Goal: Task Accomplishment & Management: Manage account settings

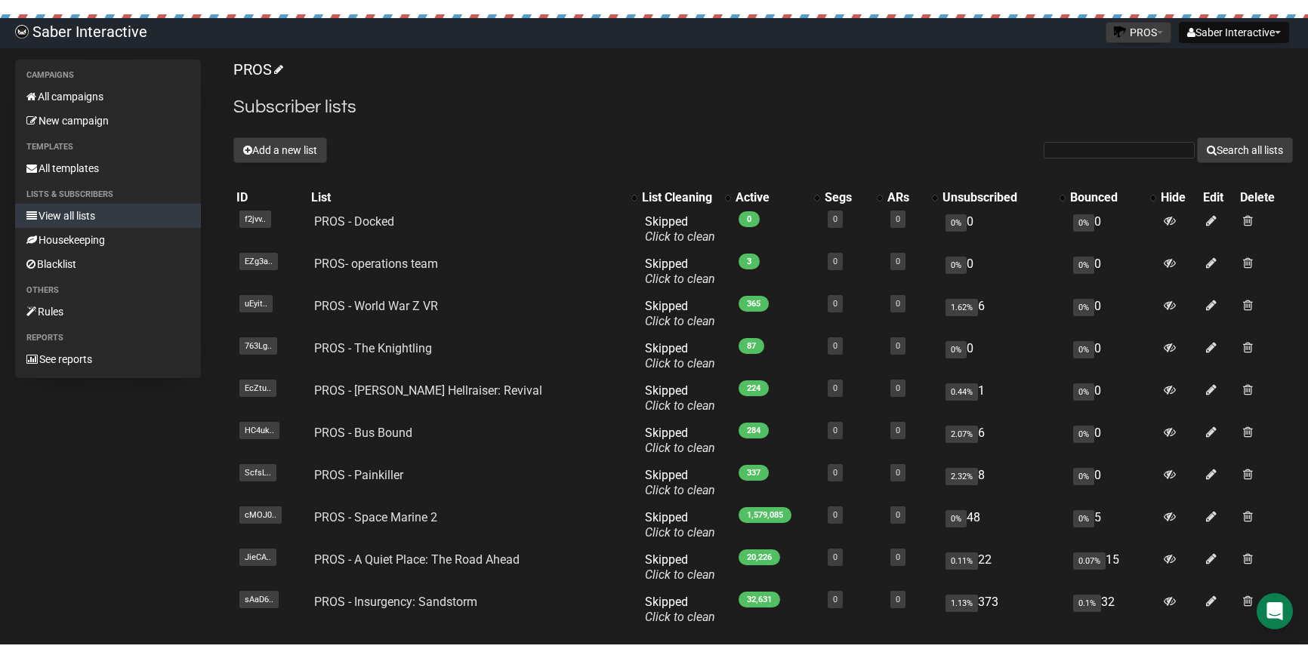
scroll to position [68, 0]
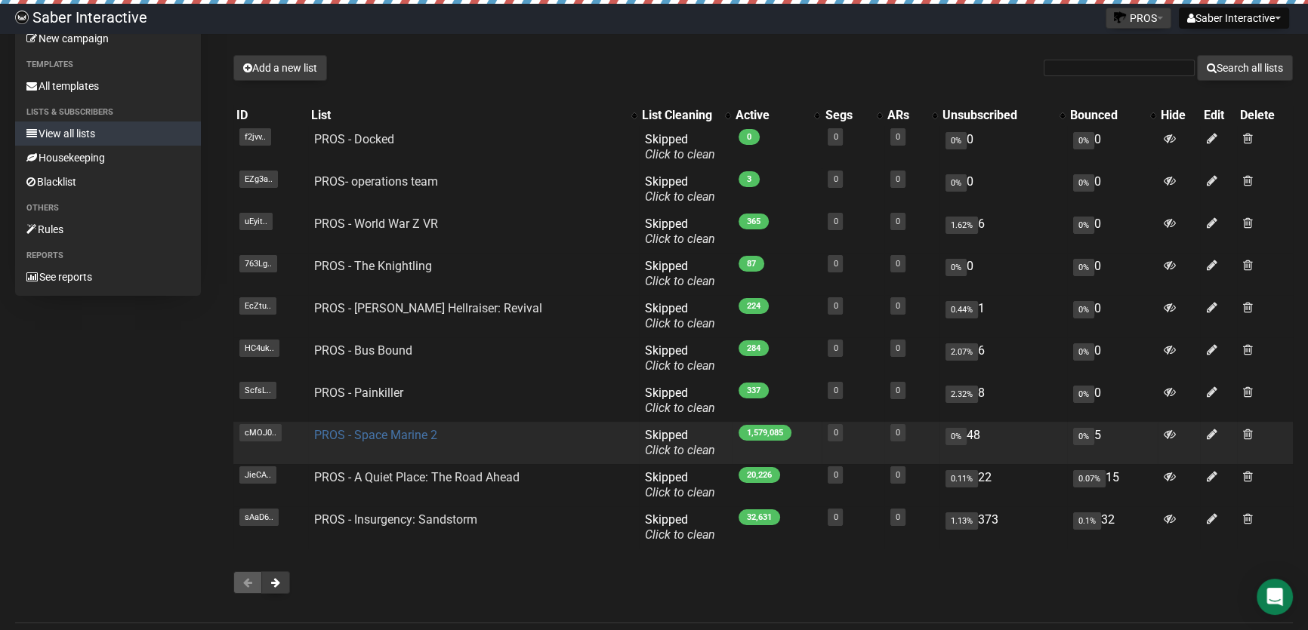
click at [388, 433] on link "PROS - Space Marine 2" at bounding box center [375, 435] width 123 height 14
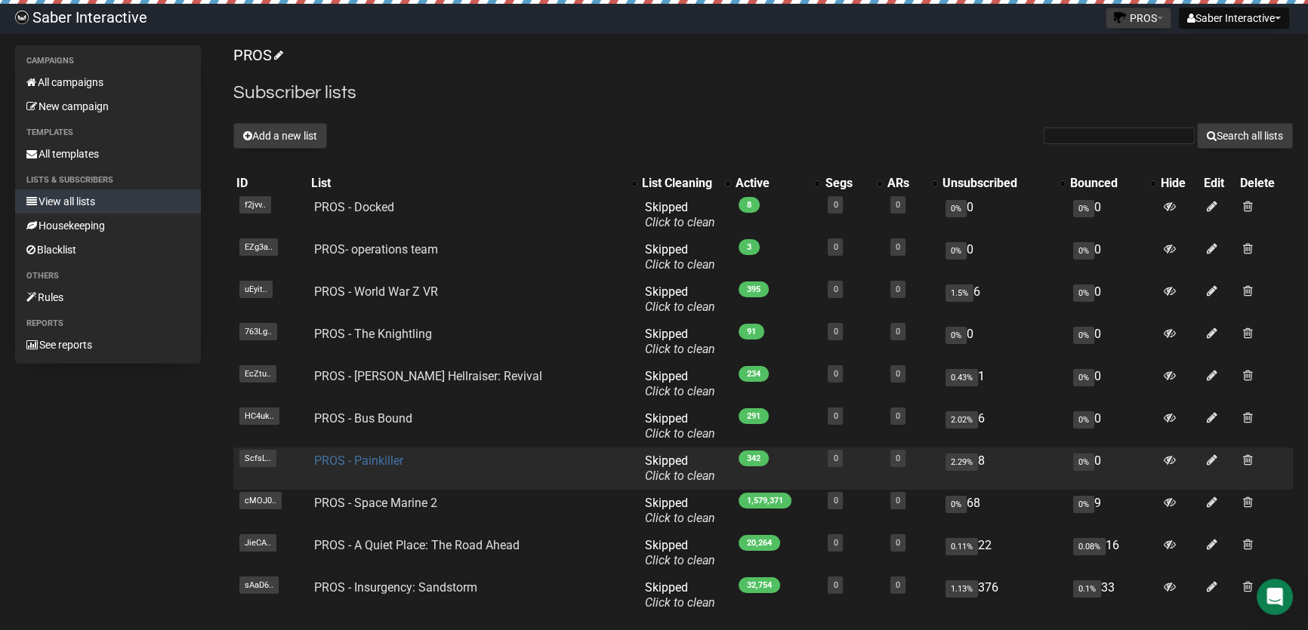
click at [374, 458] on link "PROS - Painkiller" at bounding box center [358, 461] width 89 height 14
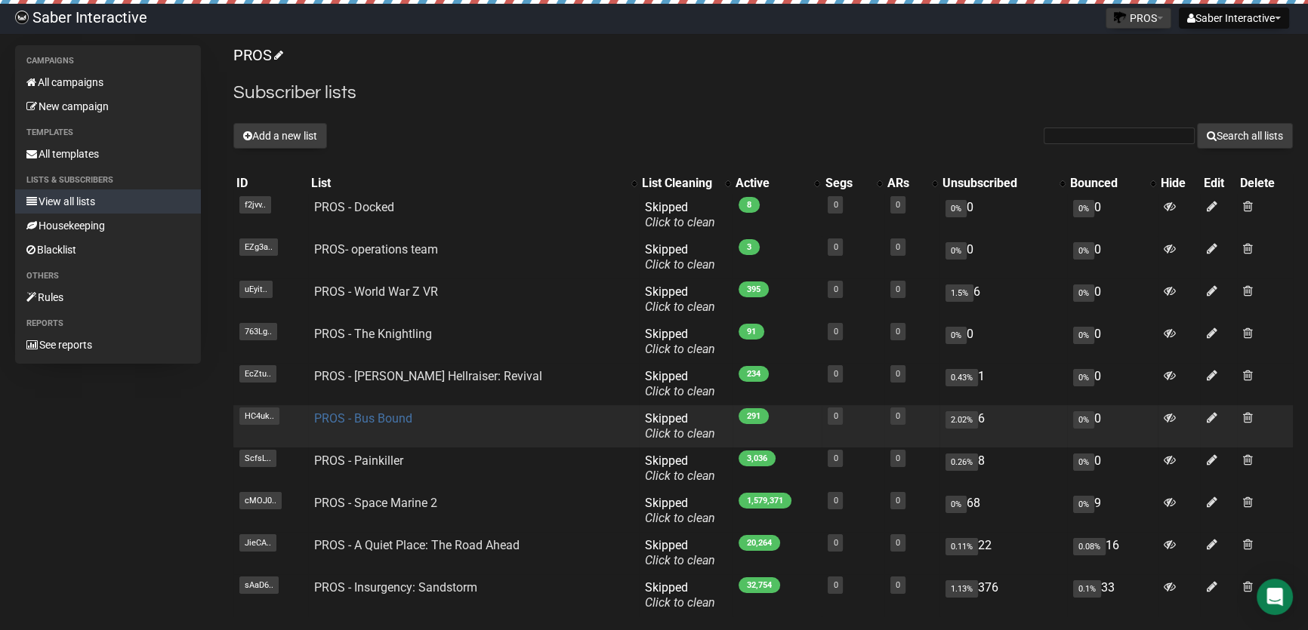
click at [384, 422] on link "PROS - Bus Bound" at bounding box center [363, 418] width 98 height 14
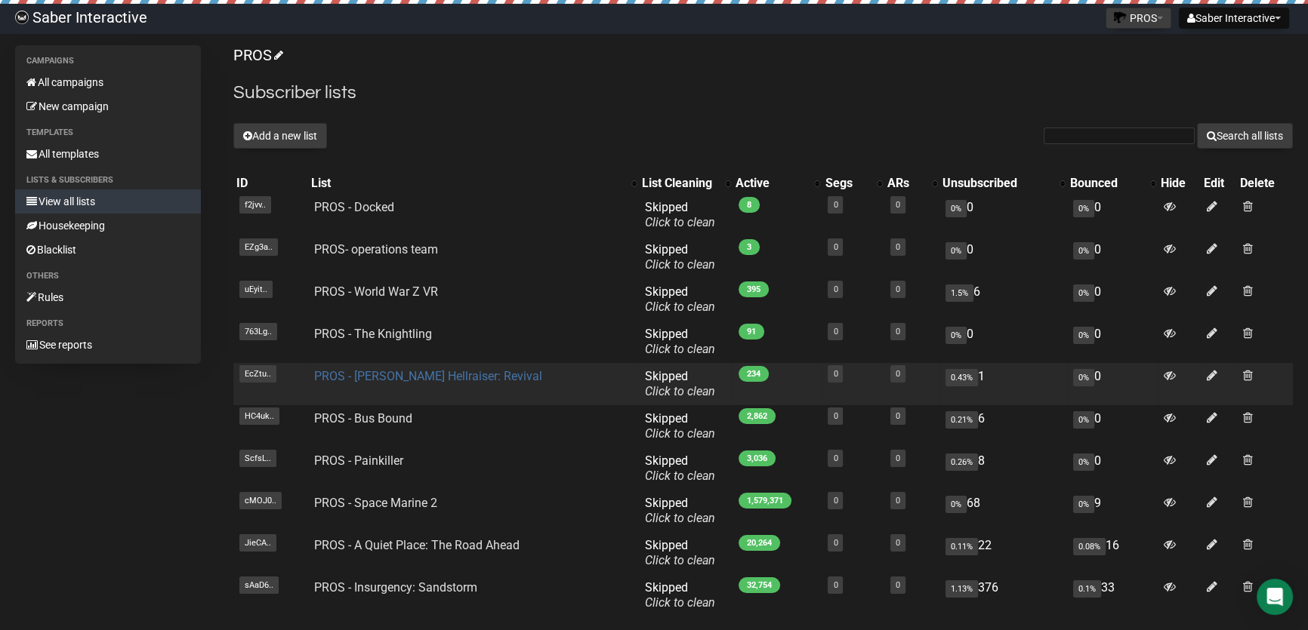
click at [422, 373] on link "PROS - [PERSON_NAME] Hellraiser: Revival" at bounding box center [428, 376] width 228 height 14
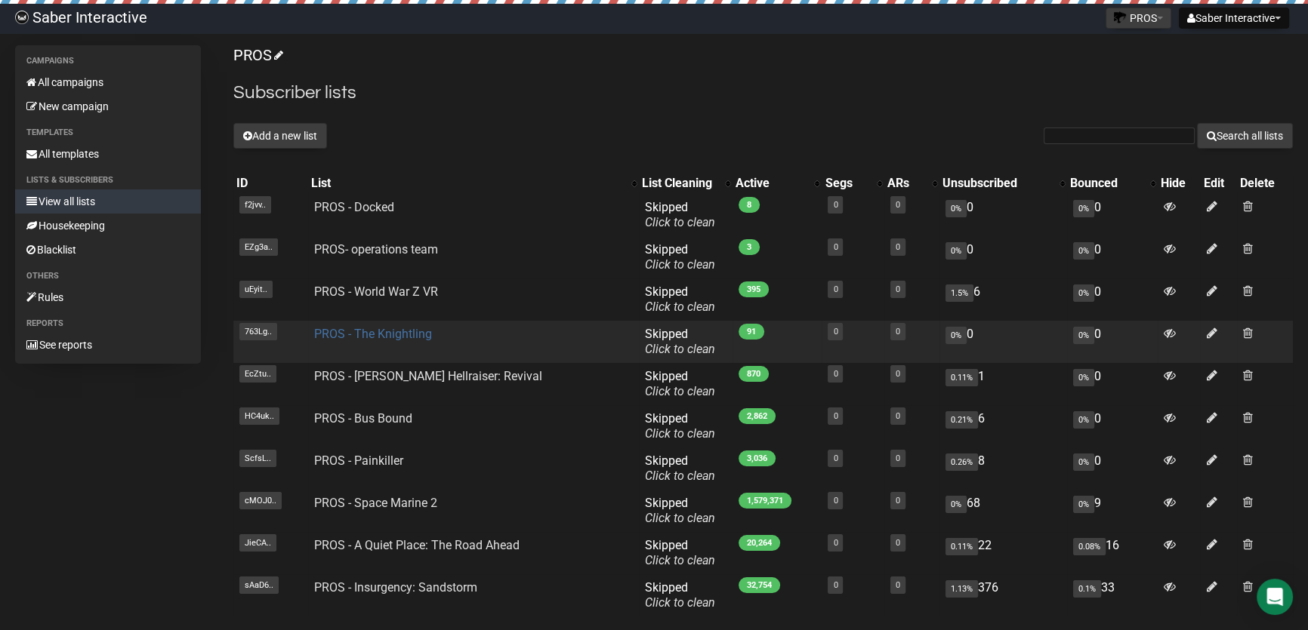
click at [388, 330] on link "PROS - The Knightling" at bounding box center [373, 334] width 118 height 14
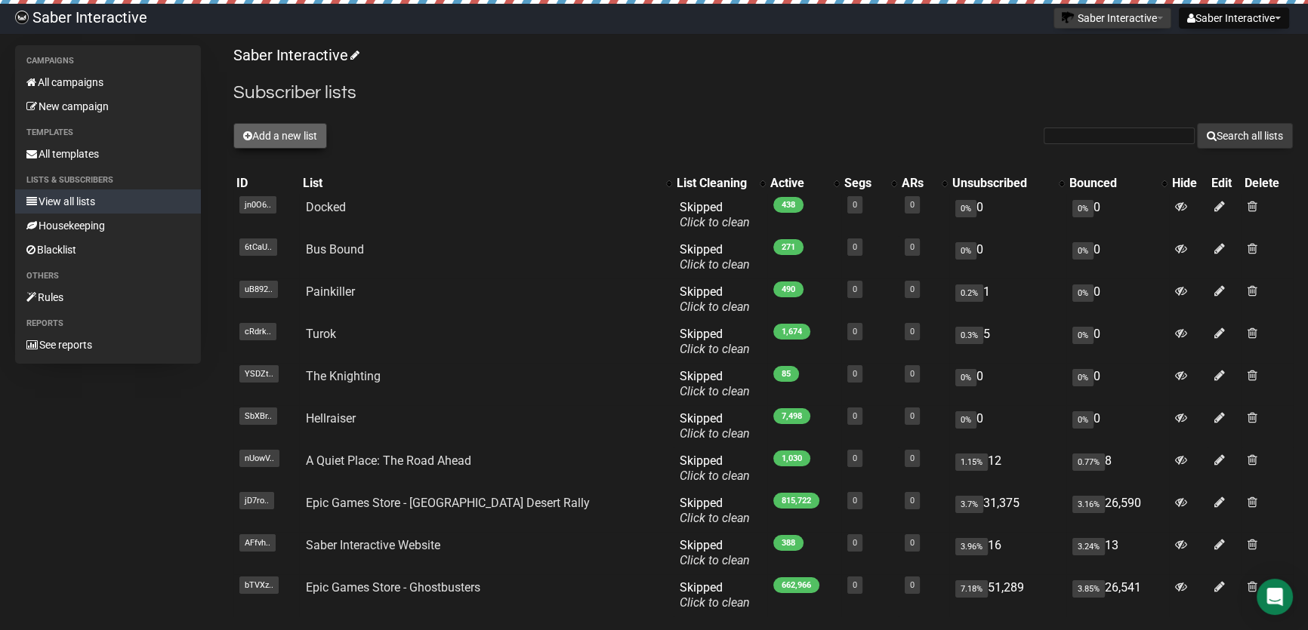
click at [292, 147] on button "Add a new list" at bounding box center [280, 136] width 94 height 26
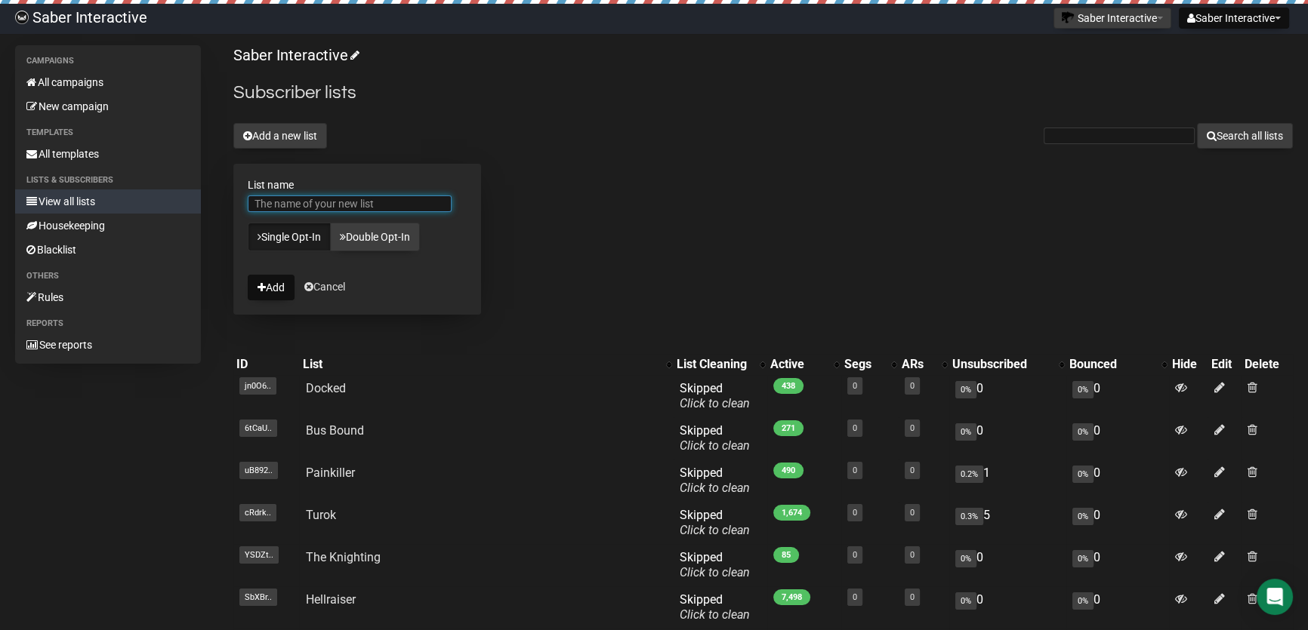
paste input "PROS - A Quiet Place: The Road Ahead"
type input "PROS - A Quiet Place: The Road Ahead"
click at [273, 282] on button "Add" at bounding box center [271, 288] width 47 height 26
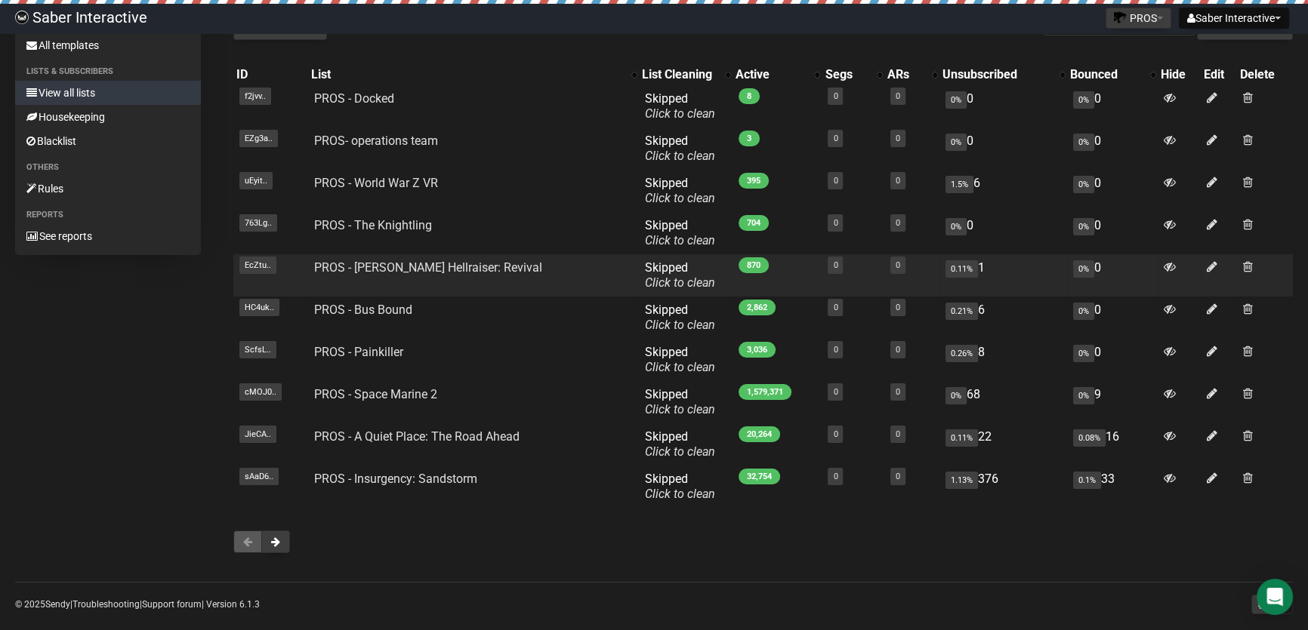
scroll to position [128, 0]
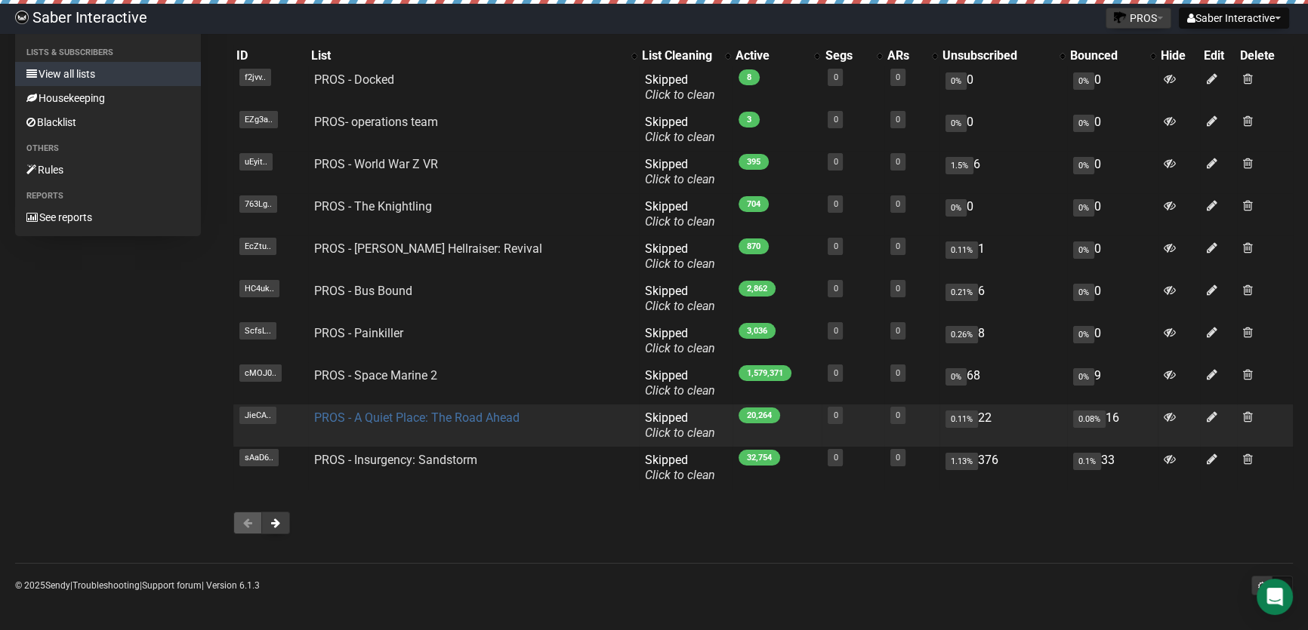
click at [344, 414] on link "PROS - A Quiet Place: The Road Ahead" at bounding box center [416, 418] width 205 height 14
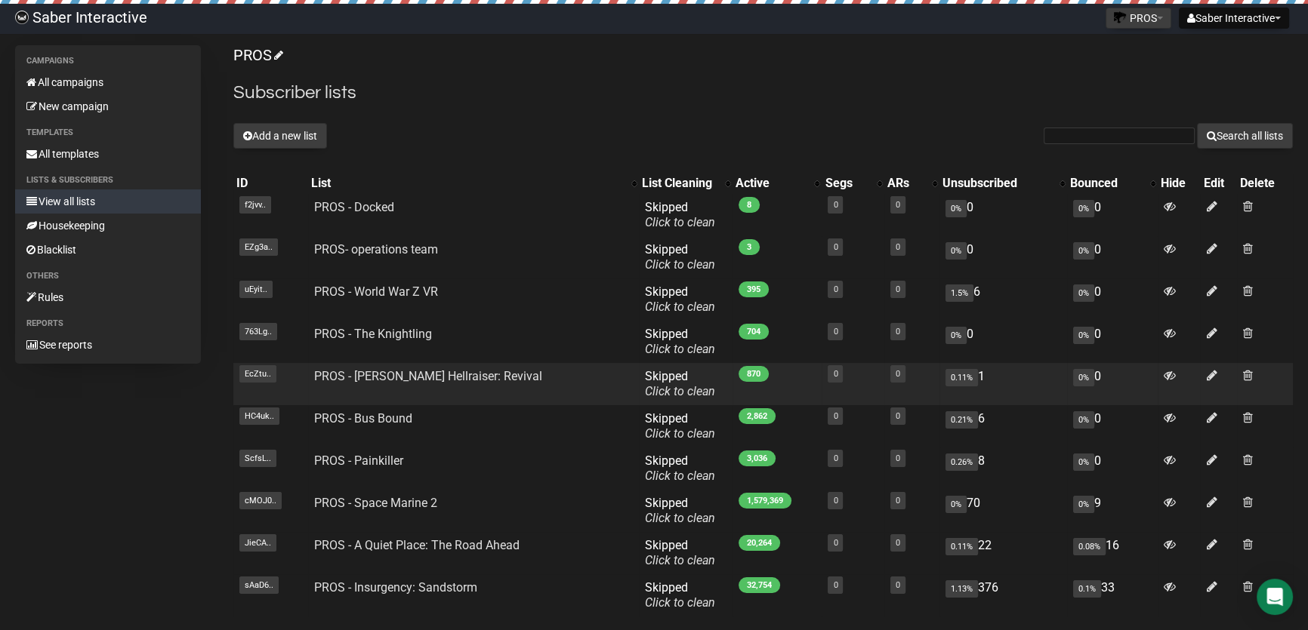
scroll to position [128, 0]
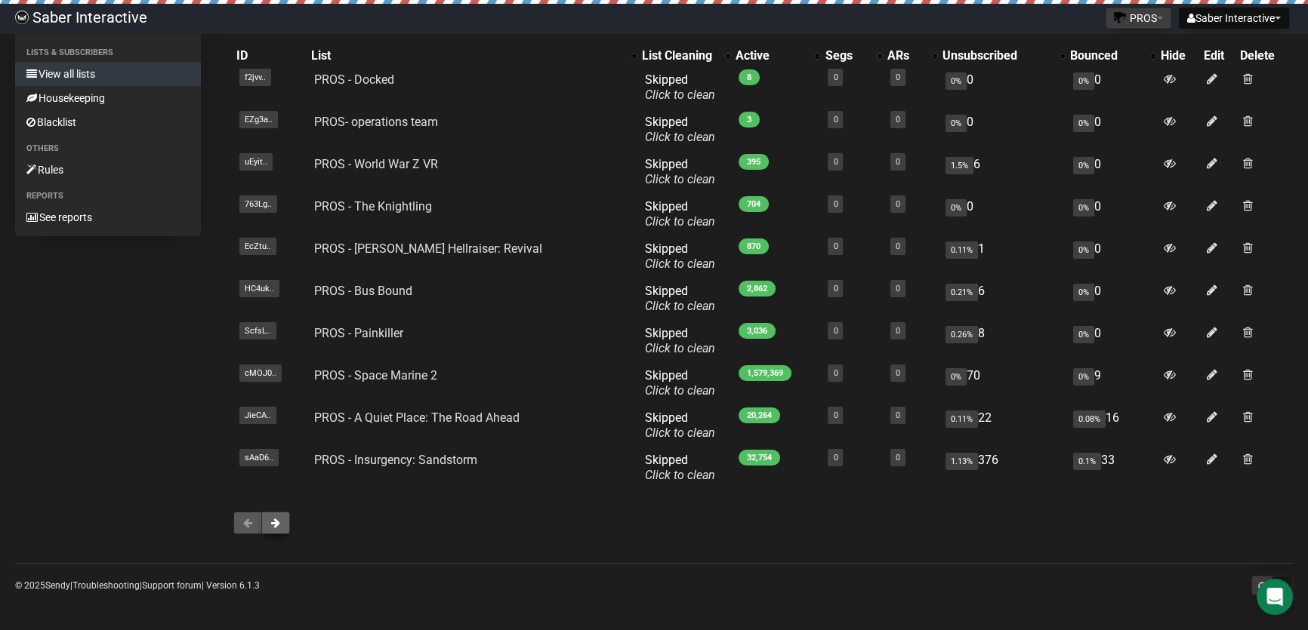
click at [271, 525] on span at bounding box center [275, 523] width 9 height 11
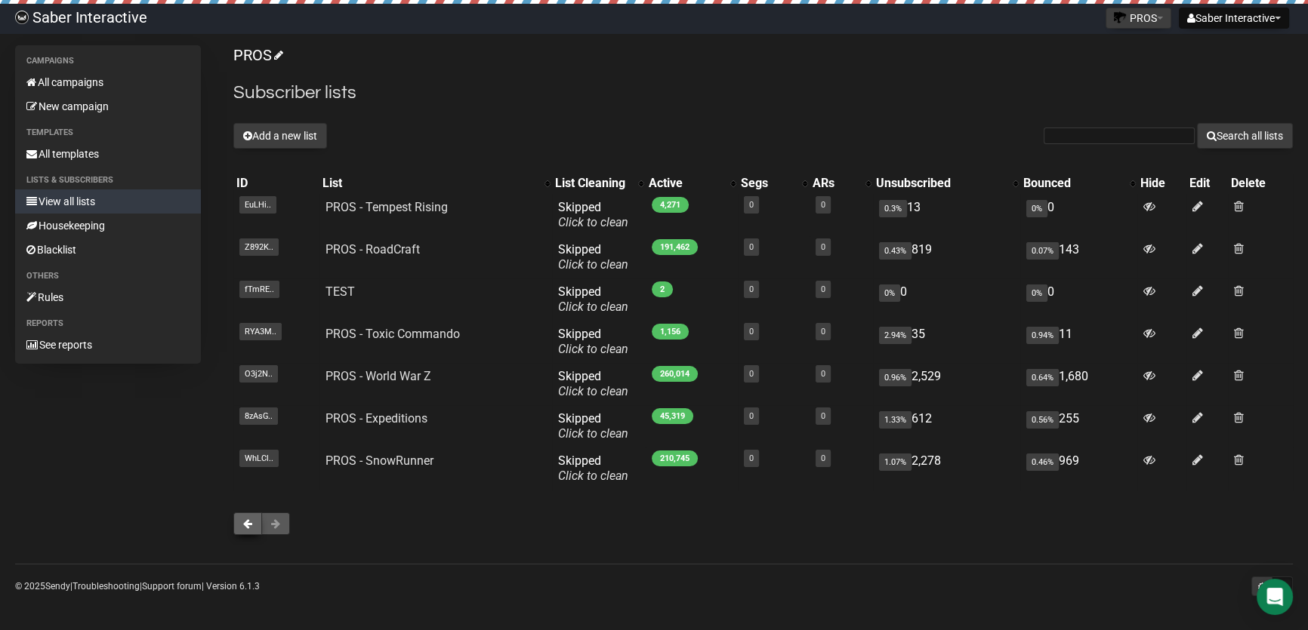
click at [247, 520] on span at bounding box center [247, 524] width 9 height 11
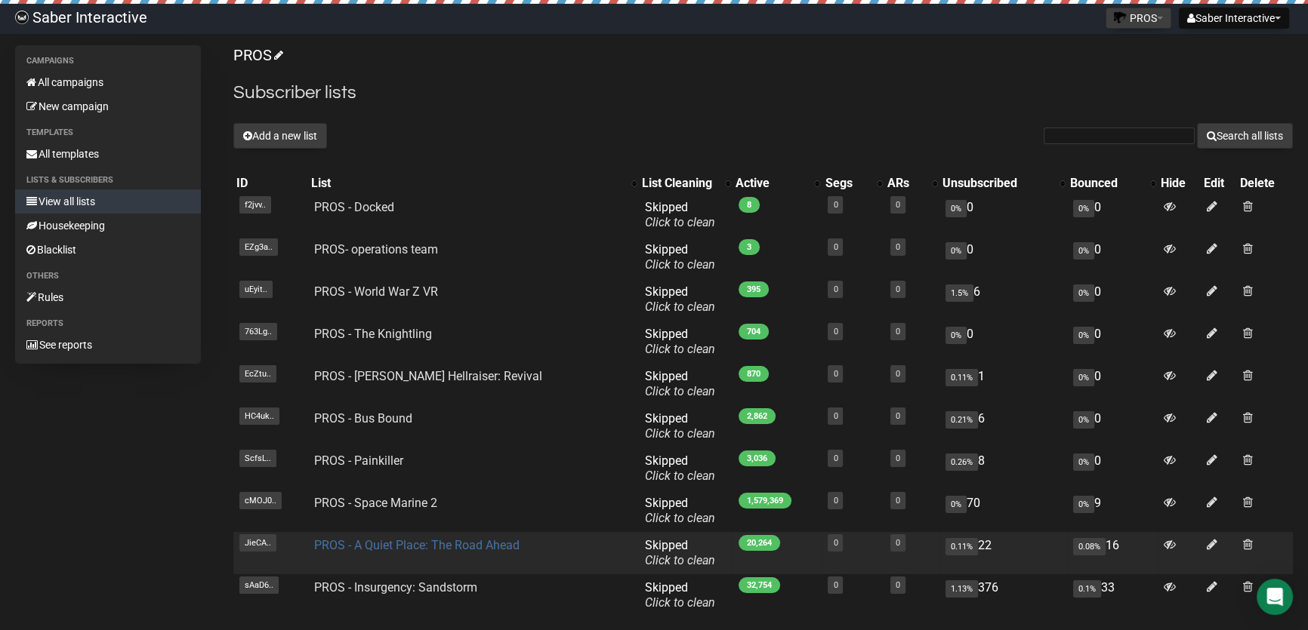
click at [428, 550] on link "PROS - A Quiet Place: The Road Ahead" at bounding box center [416, 545] width 205 height 14
click at [385, 546] on link "PROS - A Quiet Place: The Road Ahead" at bounding box center [416, 545] width 205 height 14
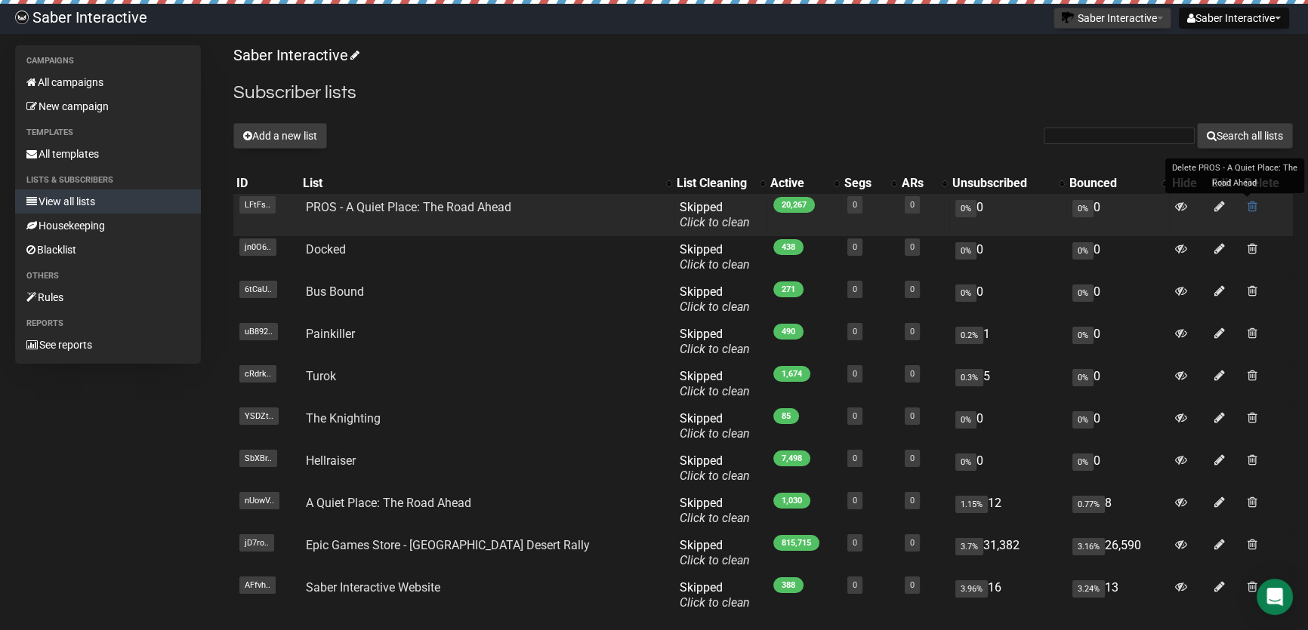
click at [1247, 205] on span at bounding box center [1252, 206] width 10 height 13
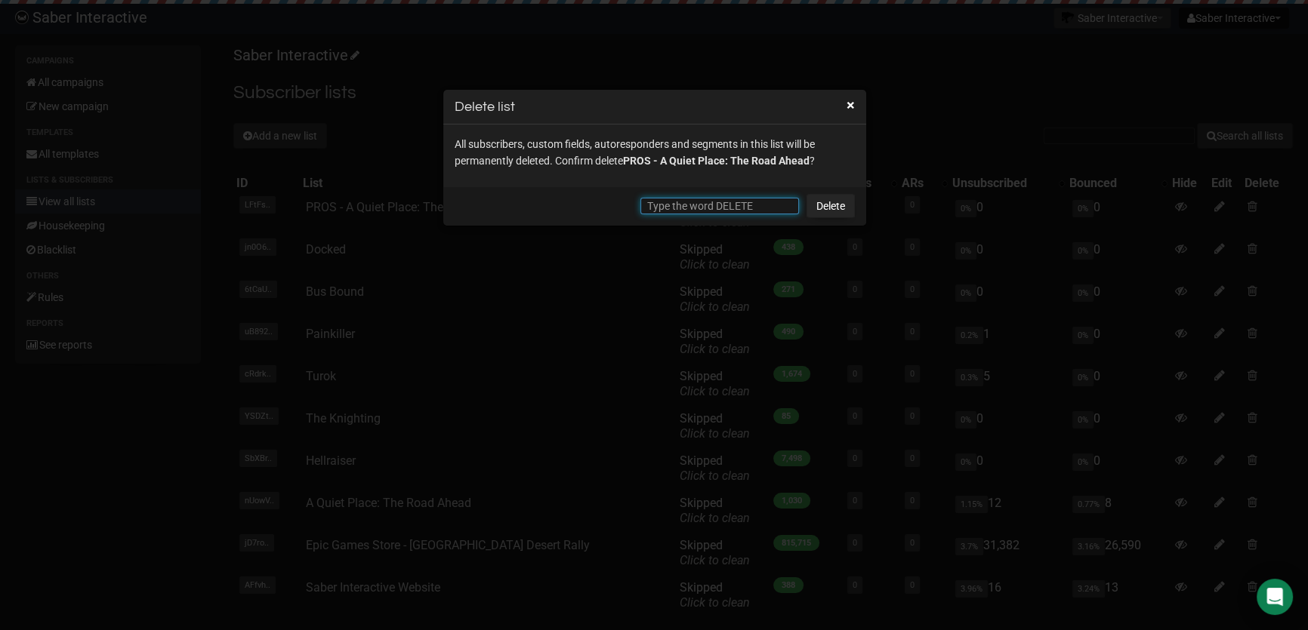
click at [710, 205] on input "text" at bounding box center [719, 206] width 159 height 17
type input "DELETE"
click at [840, 201] on link "Delete" at bounding box center [830, 206] width 48 height 24
click at [832, 205] on link "Delete" at bounding box center [830, 206] width 48 height 24
click at [842, 208] on link "Delete" at bounding box center [830, 206] width 48 height 24
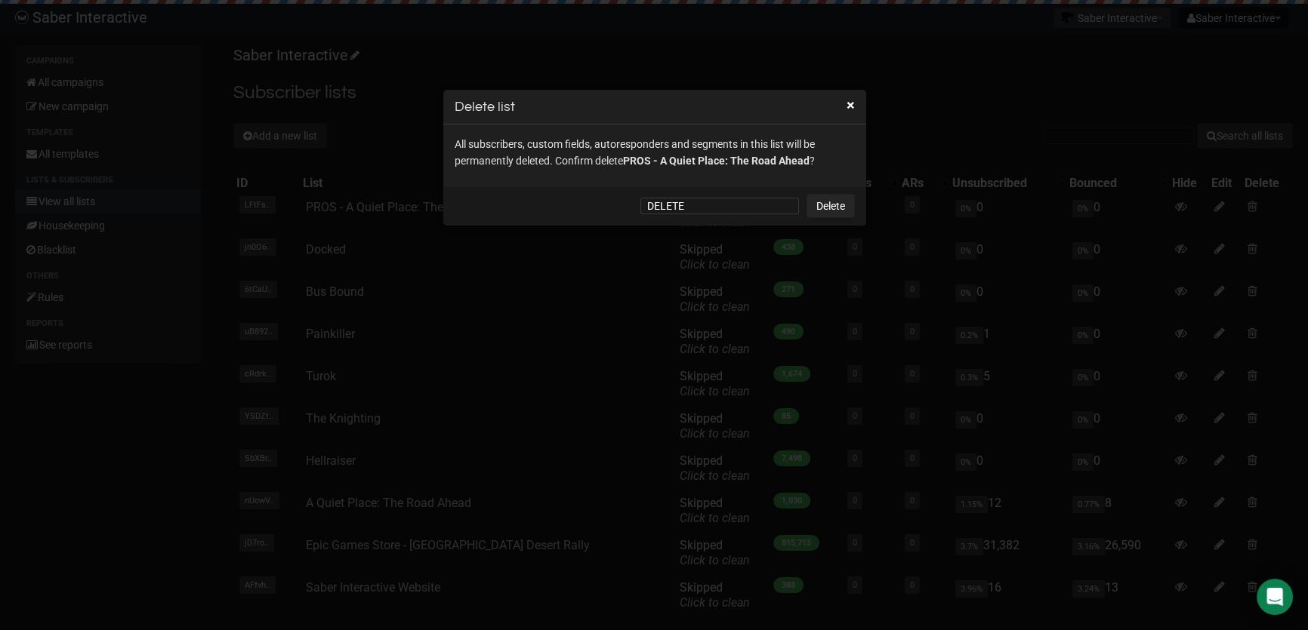
click at [847, 106] on button "×" at bounding box center [850, 105] width 8 height 14
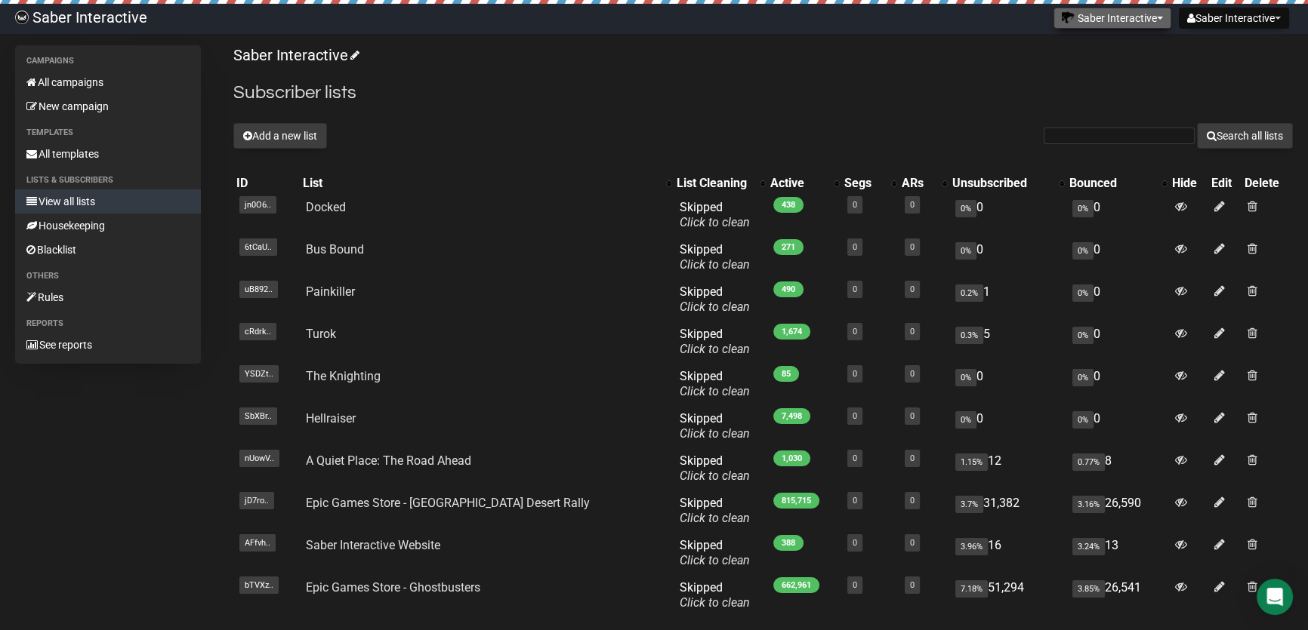
click at [1080, 21] on button "Saber Interactive" at bounding box center [1112, 18] width 118 height 21
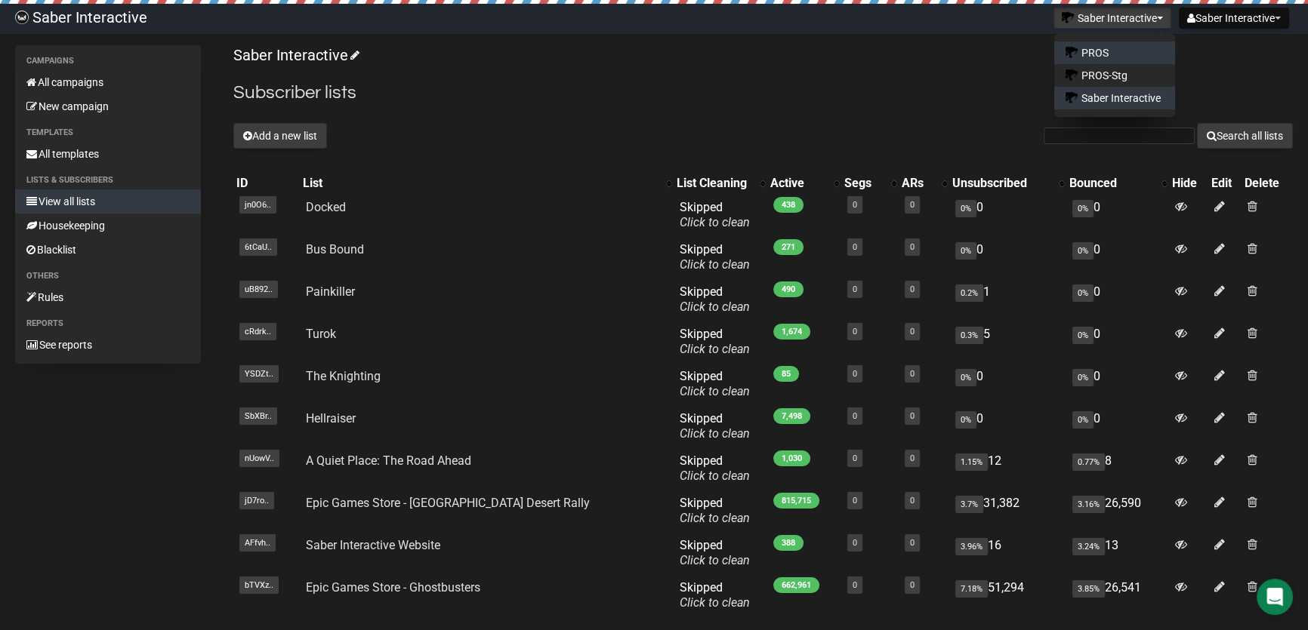
click at [1113, 51] on link "PROS" at bounding box center [1114, 53] width 121 height 23
